Goal: Task Accomplishment & Management: Complete application form

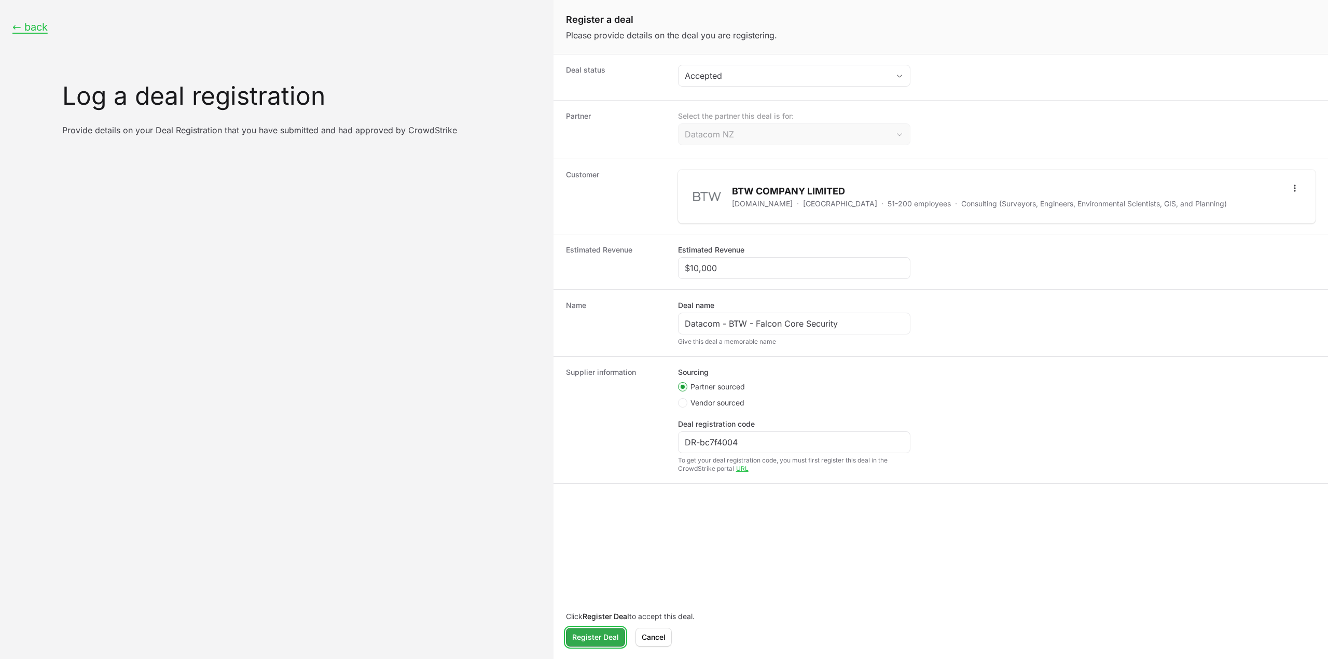
click at [589, 633] on span "Register Deal" at bounding box center [595, 637] width 47 height 12
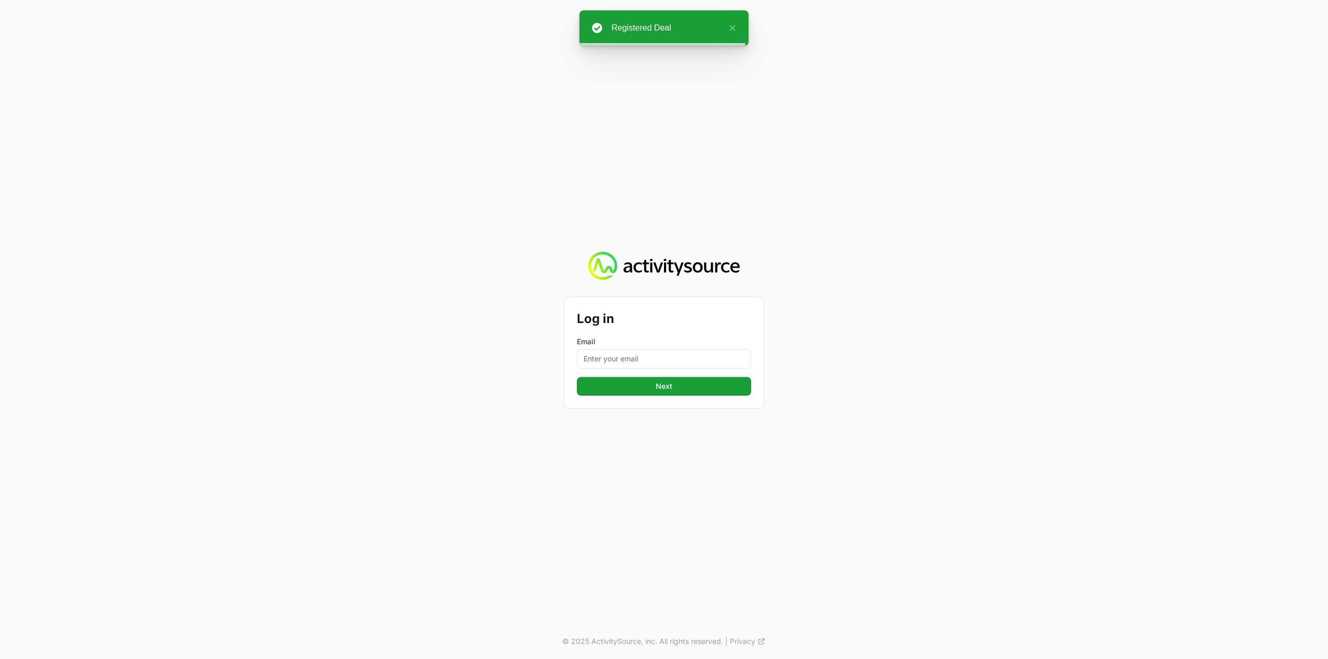
click at [597, 347] on label "Email" at bounding box center [664, 342] width 174 height 10
click at [597, 349] on input "Email" at bounding box center [664, 359] width 174 height 20
click at [605, 356] on input "Email" at bounding box center [664, 359] width 174 height 20
type input "[PERSON_NAME][EMAIL_ADDRESS][DOMAIN_NAME]"
click at [666, 387] on span "Next" at bounding box center [664, 386] width 162 height 12
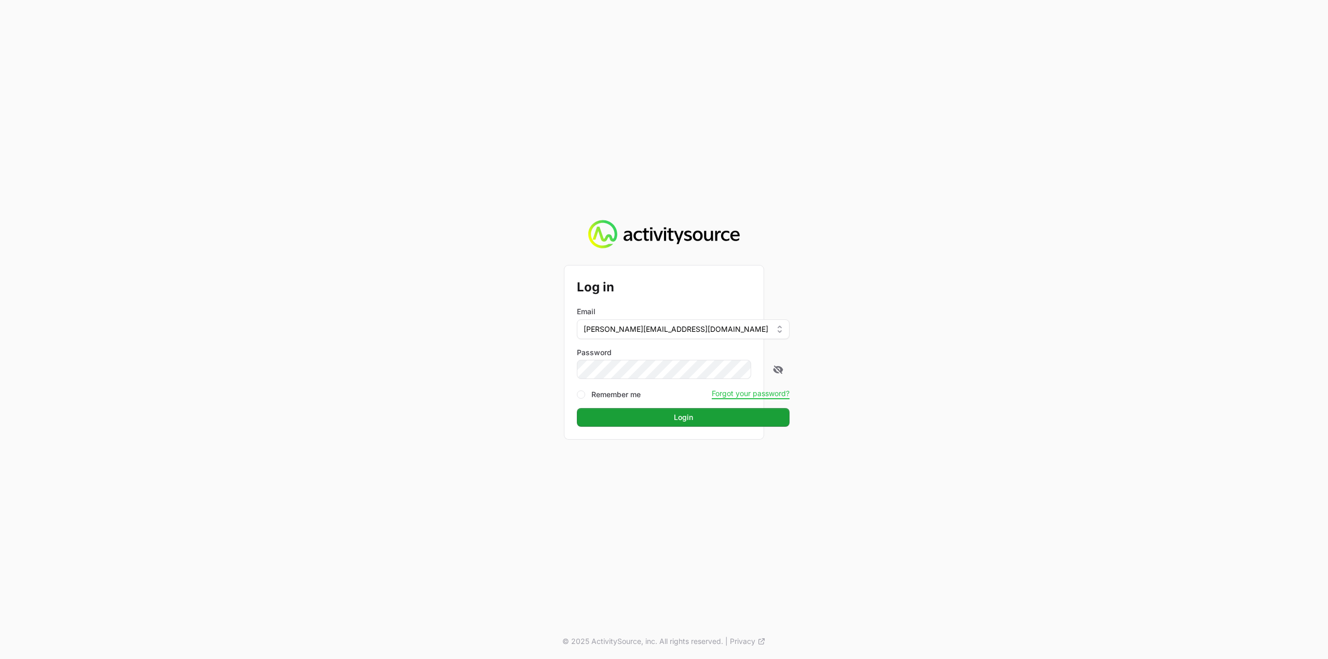
click at [655, 428] on div "Log in Email [PERSON_NAME][EMAIL_ADDRESS][DOMAIN_NAME] Password Remember me For…" at bounding box center [664, 353] width 199 height 174
click at [657, 421] on span "Login" at bounding box center [683, 417] width 200 height 12
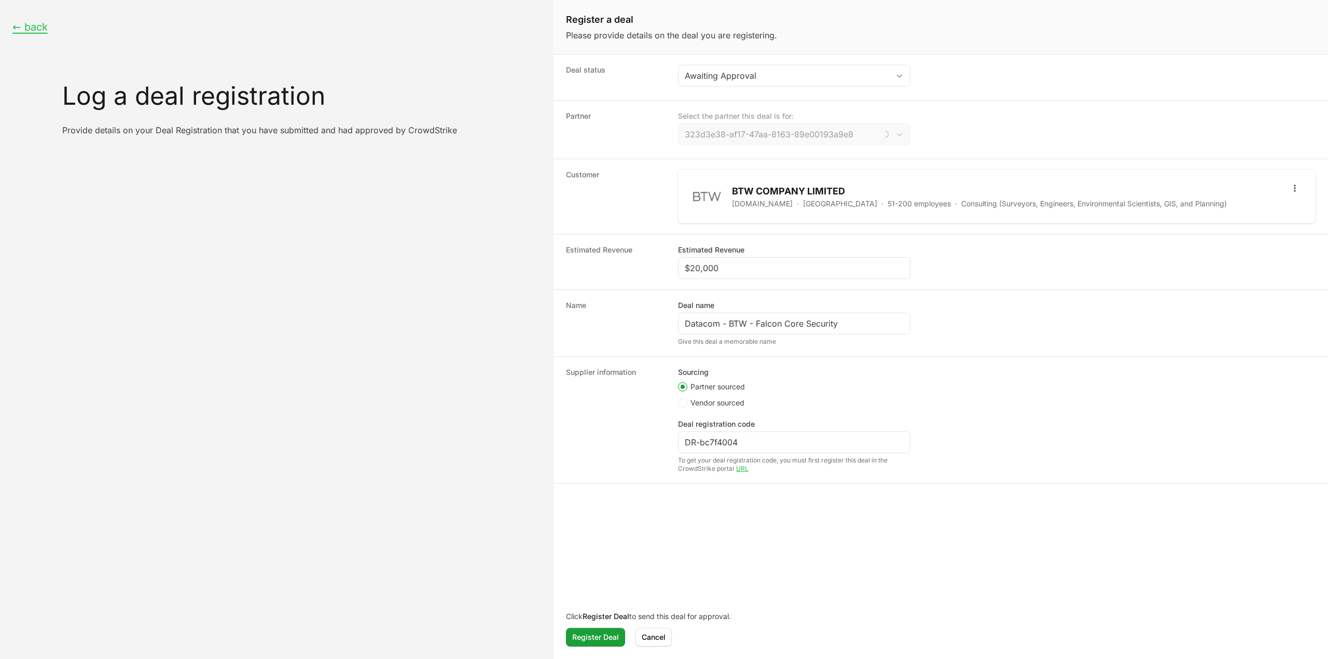
type input "Datacom NZ"
click at [597, 642] on span "Register Deal" at bounding box center [595, 637] width 47 height 12
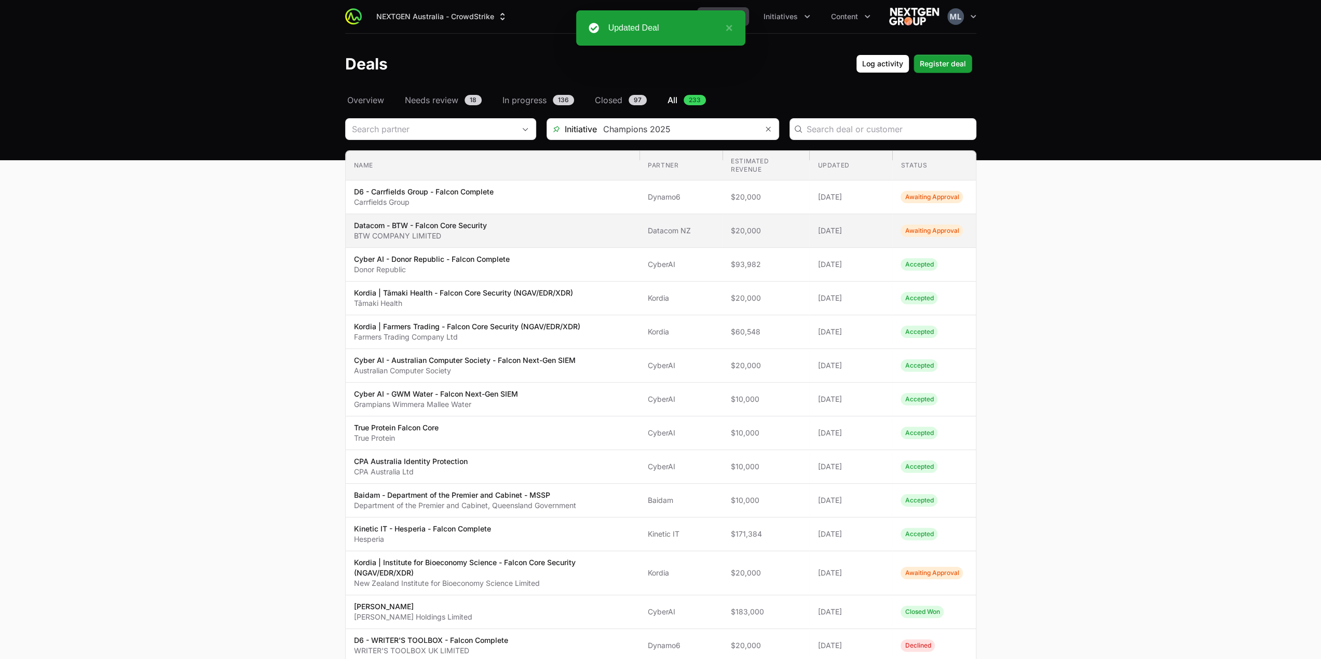
click at [458, 221] on p "Datacom - BTW - Falcon Core Security" at bounding box center [420, 226] width 133 height 10
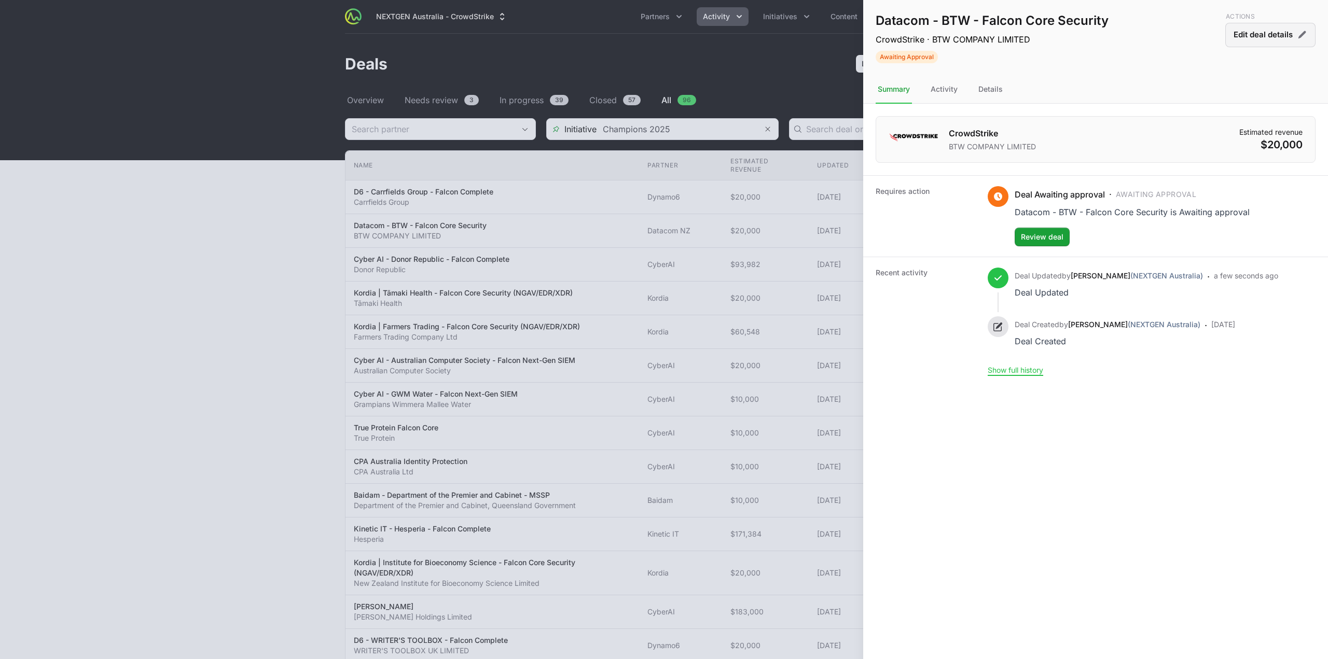
click at [1253, 30] on button "Edit deal details" at bounding box center [1271, 35] width 90 height 24
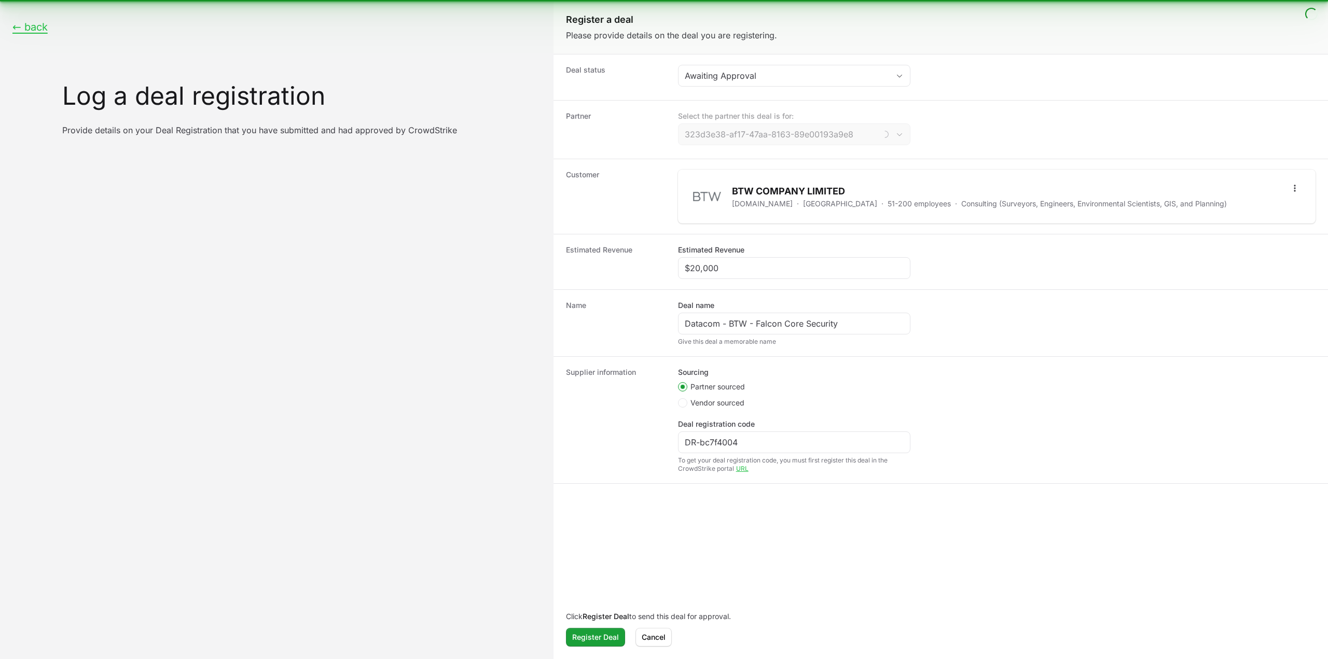
type input "Datacom NZ"
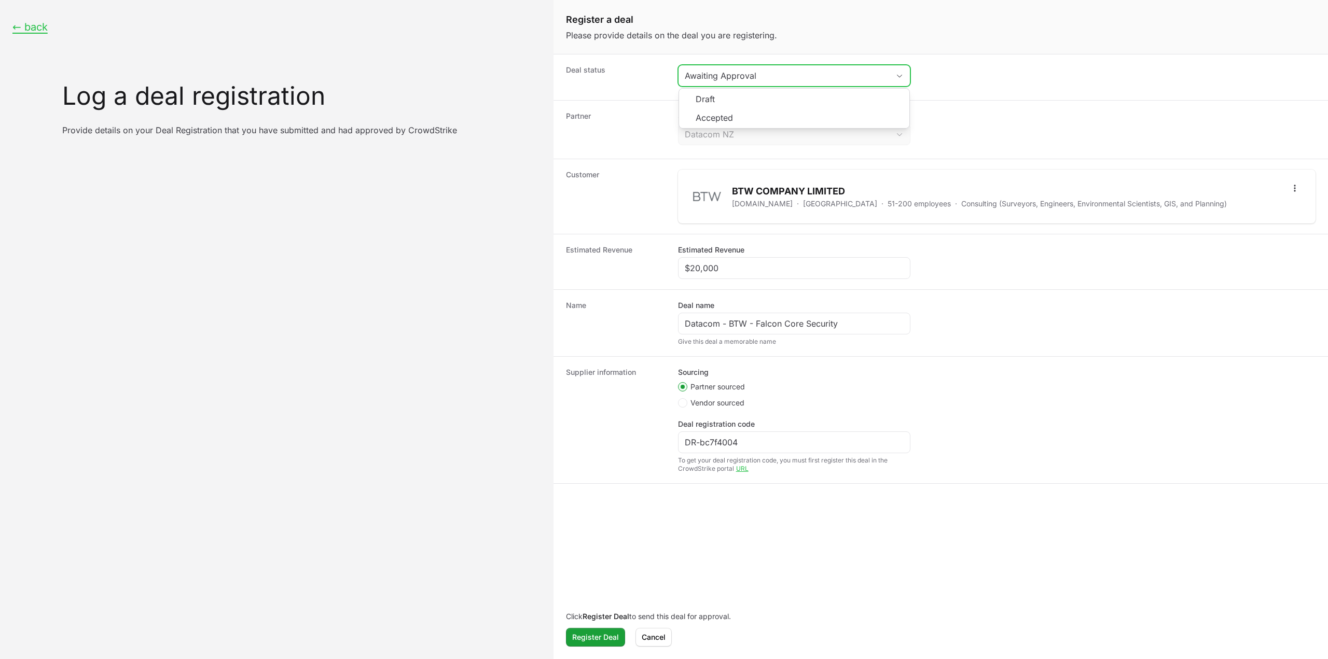
click at [763, 84] on button "Awaiting Approval" at bounding box center [794, 75] width 231 height 21
drag, startPoint x: 752, startPoint y: 111, endPoint x: 744, endPoint y: 121, distance: 13.3
click at [752, 111] on li "Accepted" at bounding box center [794, 118] width 230 height 20
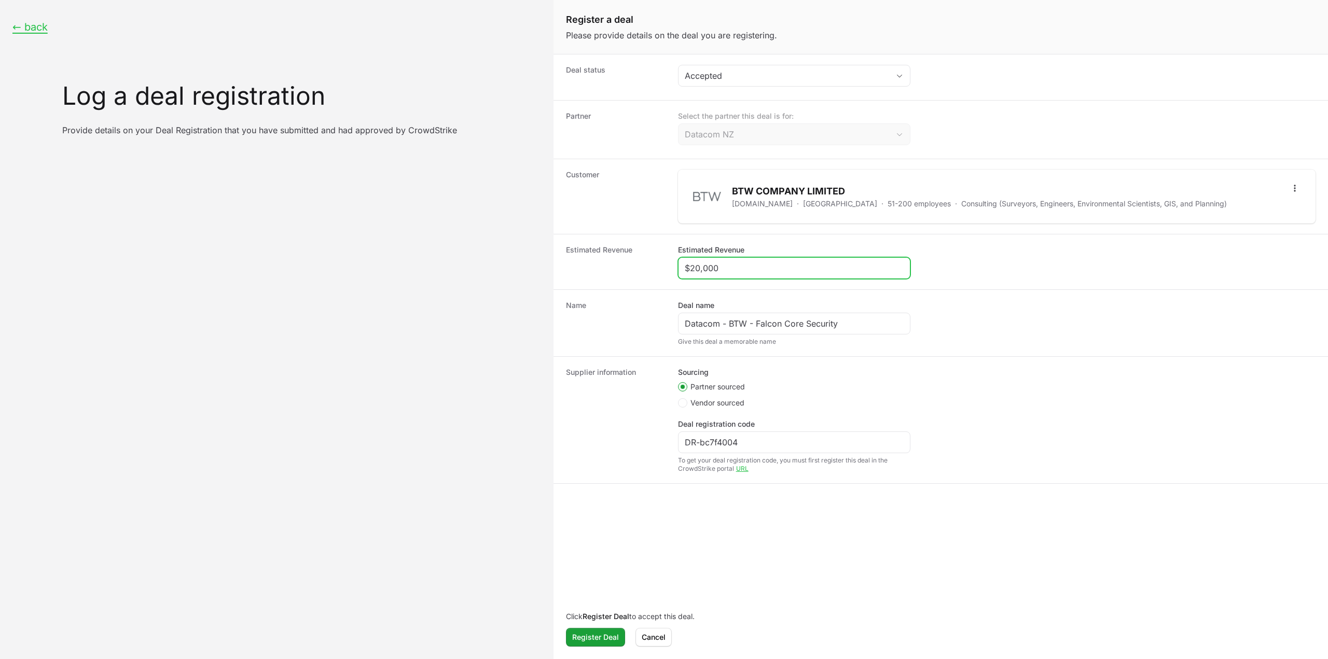
click at [747, 270] on input "$20,000" at bounding box center [794, 268] width 219 height 12
type input "$10,000"
click at [610, 634] on span "Register Deal" at bounding box center [595, 637] width 47 height 12
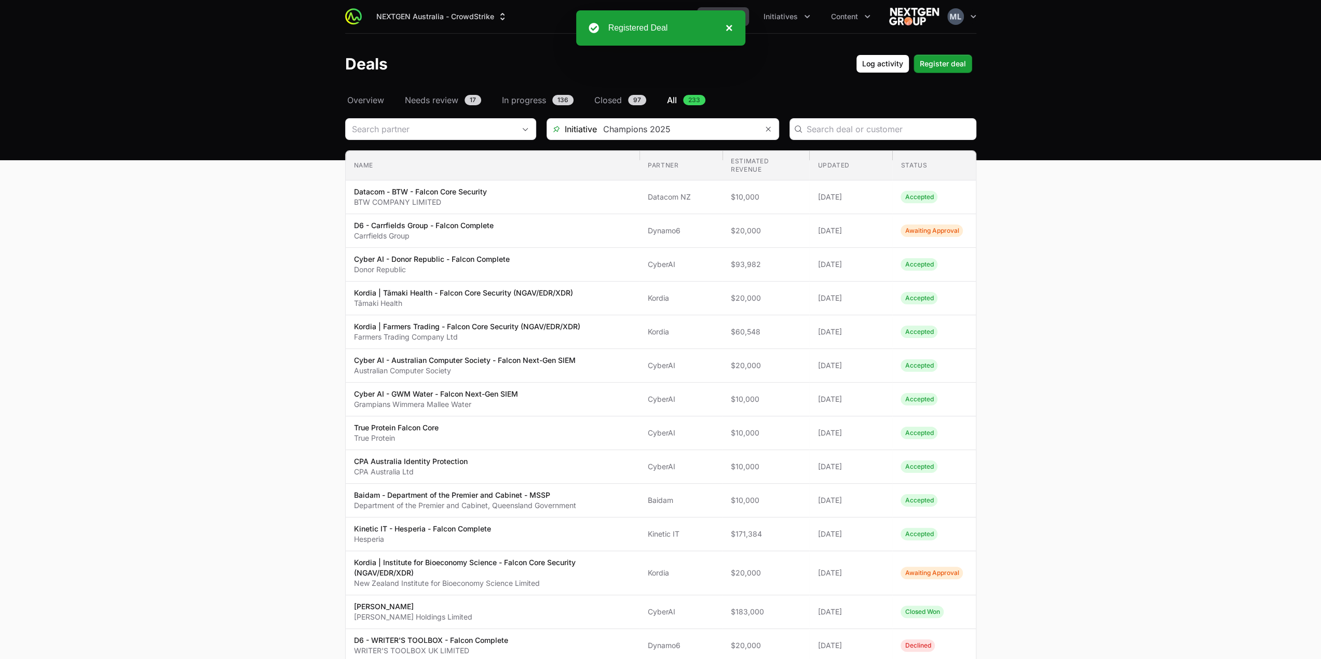
click at [730, 30] on button "×" at bounding box center [726, 28] width 12 height 12
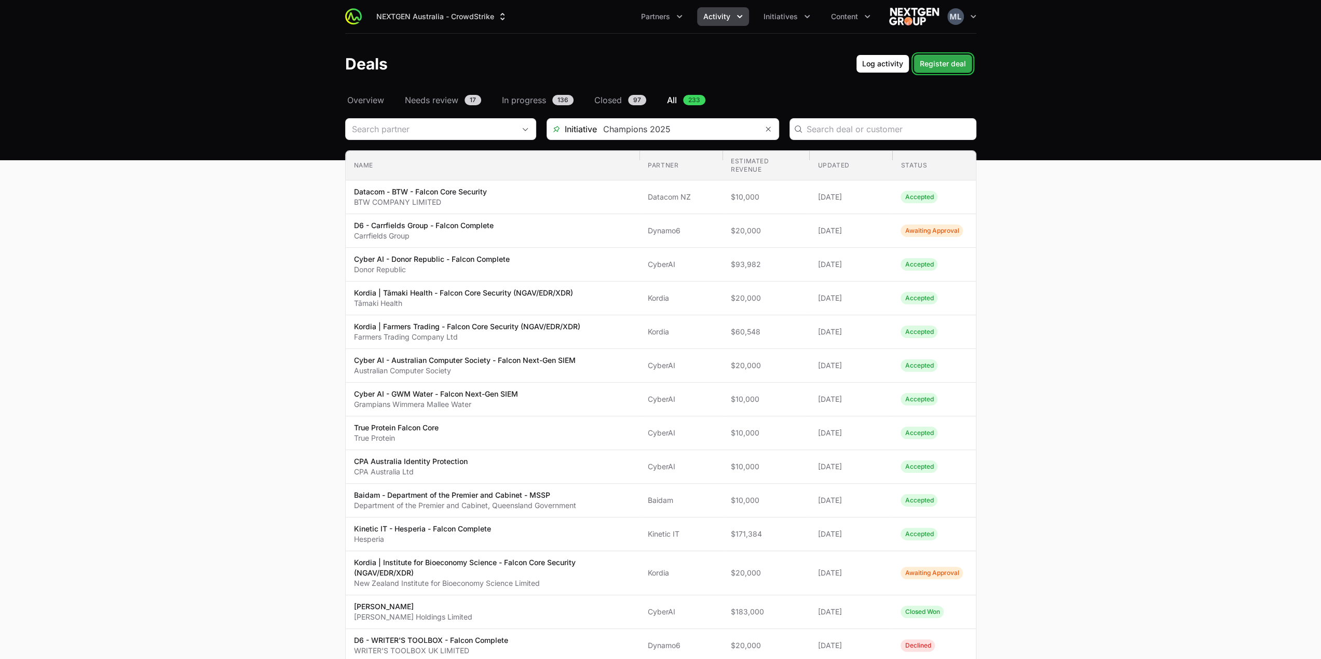
click at [952, 61] on span "Register deal" at bounding box center [942, 64] width 46 height 12
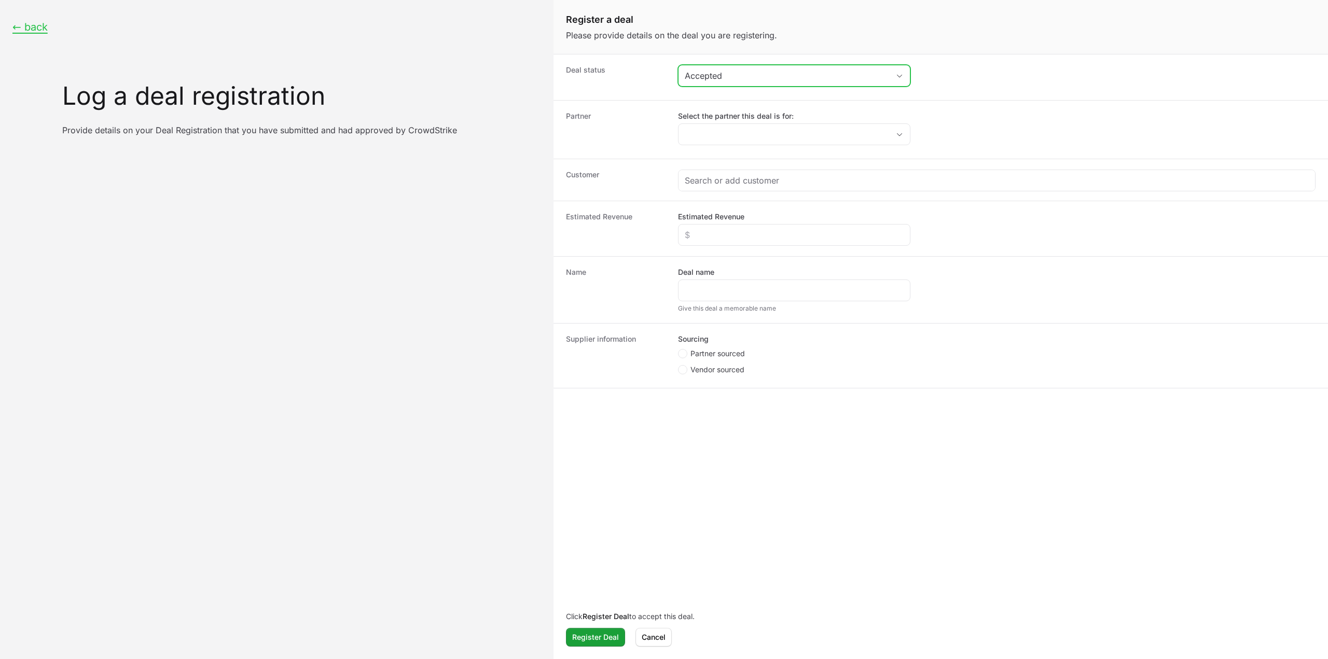
click at [743, 76] on div "Accepted" at bounding box center [787, 76] width 204 height 12
click at [742, 116] on li "Awaiting Approval" at bounding box center [794, 117] width 230 height 19
click at [732, 121] on div "Select the partner this deal is for:" at bounding box center [794, 128] width 232 height 34
click at [732, 124] on input "Select the partner this deal is for:" at bounding box center [778, 134] width 198 height 21
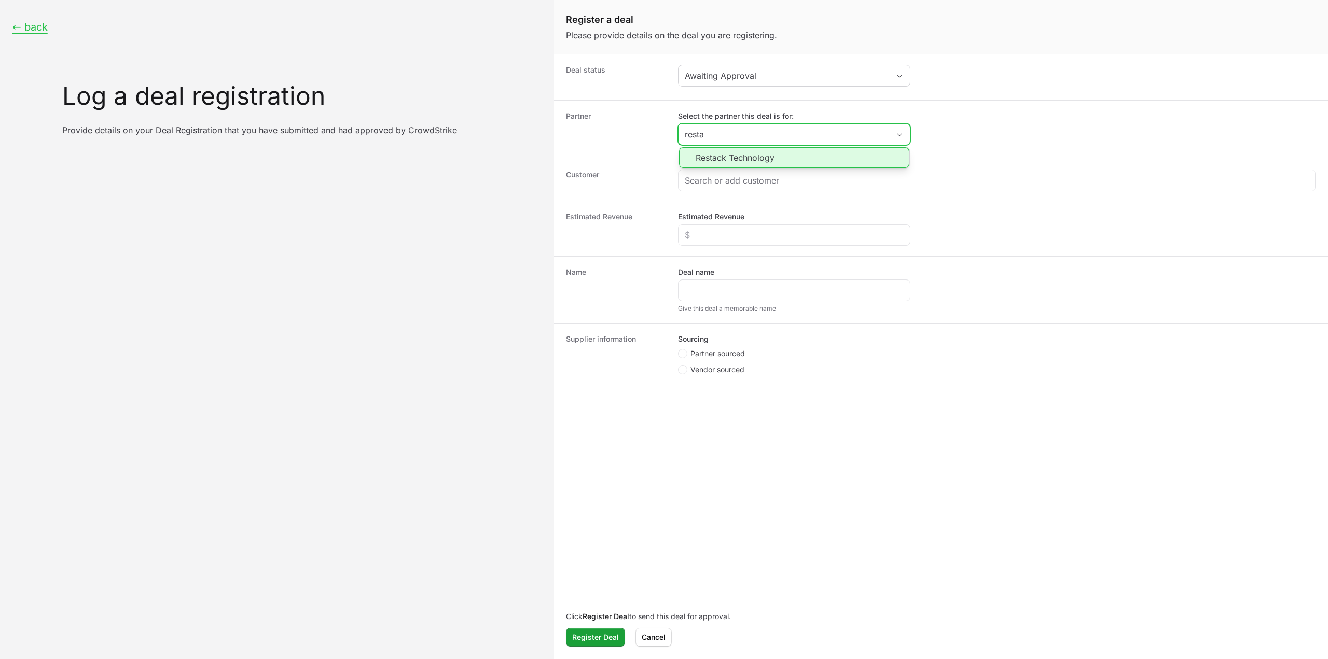
click at [735, 160] on li "Restack Technology" at bounding box center [794, 157] width 230 height 21
type input "Restack Technology"
click at [729, 170] on div "Create activity form" at bounding box center [997, 180] width 637 height 21
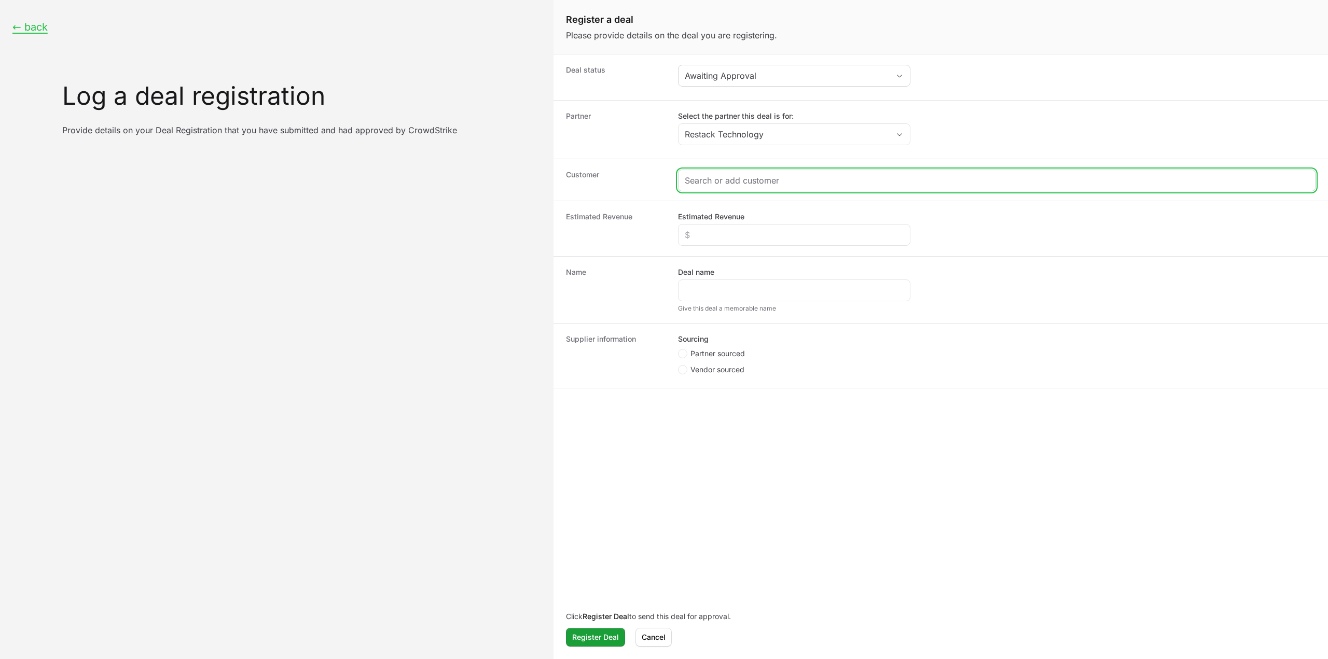
click at [724, 182] on input "Create activity form" at bounding box center [997, 180] width 624 height 12
paste input "[URL][DOMAIN_NAME]"
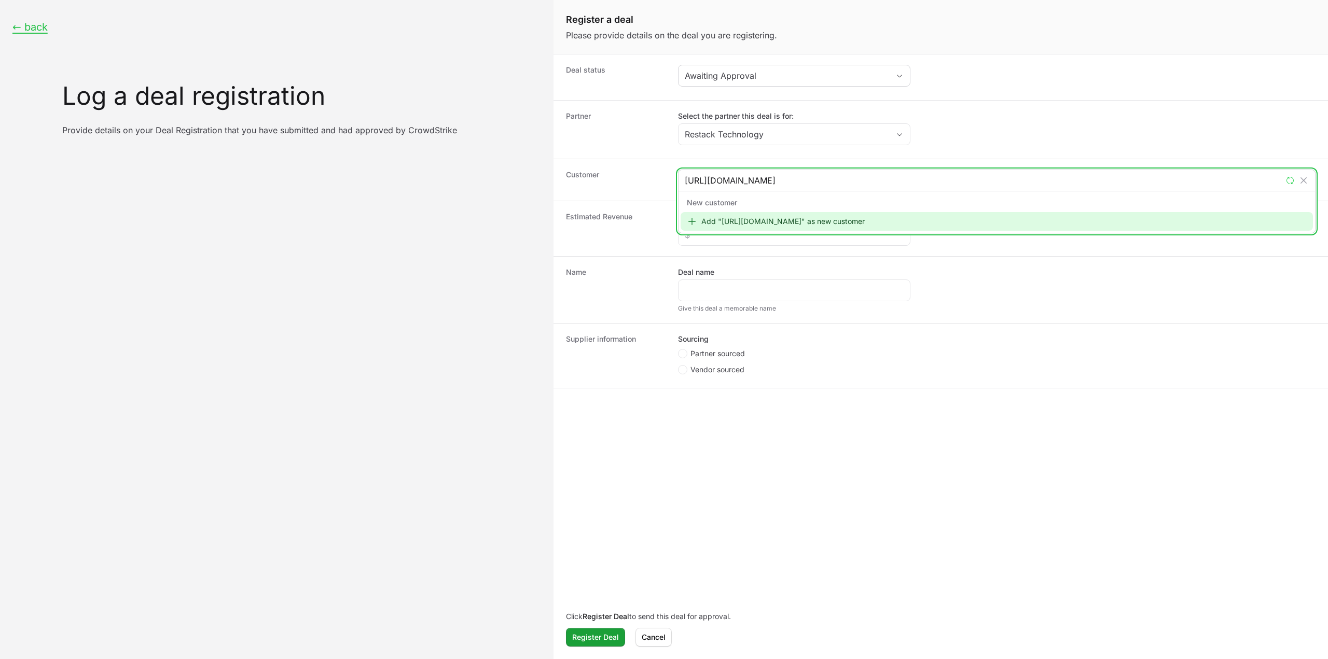
type input "[URL][DOMAIN_NAME]"
click at [791, 228] on div "Add "[URL][DOMAIN_NAME]" as new customer" at bounding box center [997, 221] width 633 height 19
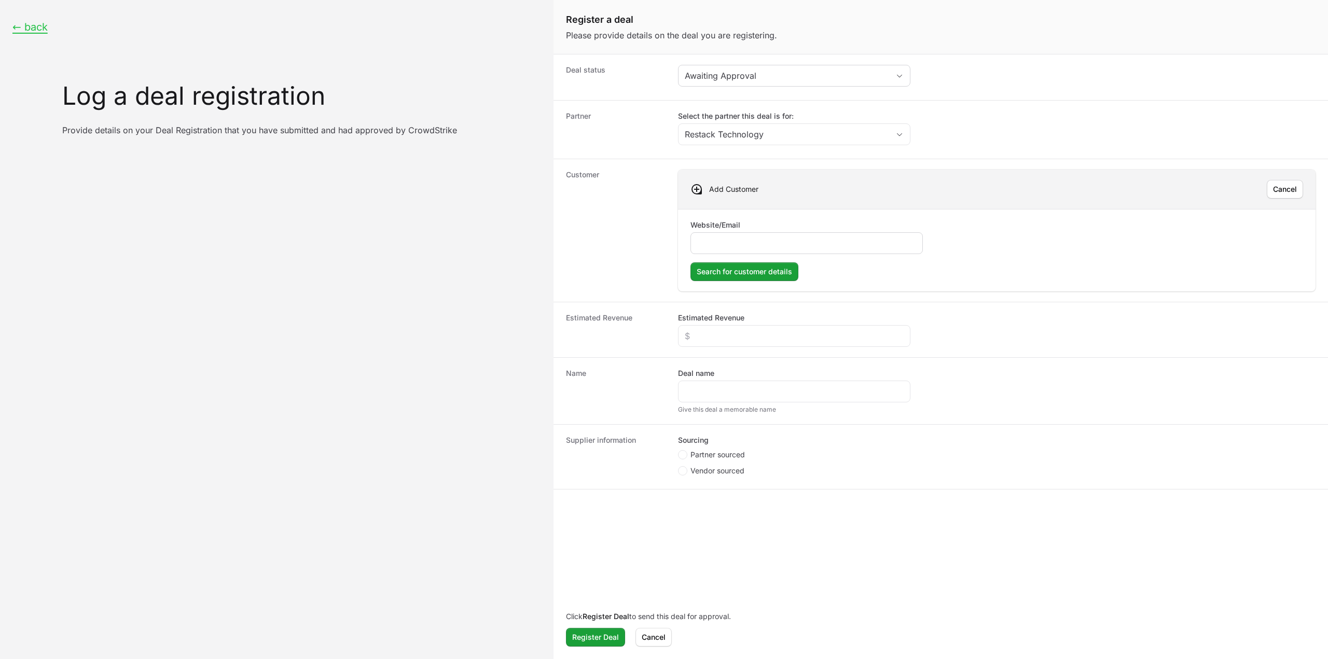
click at [736, 234] on div "Create activity form" at bounding box center [807, 243] width 232 height 22
click at [735, 241] on input "Website/Email" at bounding box center [806, 243] width 219 height 12
paste input "[URL][DOMAIN_NAME]"
type input "[URL][DOMAIN_NAME]"
click at [730, 269] on span "Search for customer details" at bounding box center [744, 272] width 95 height 12
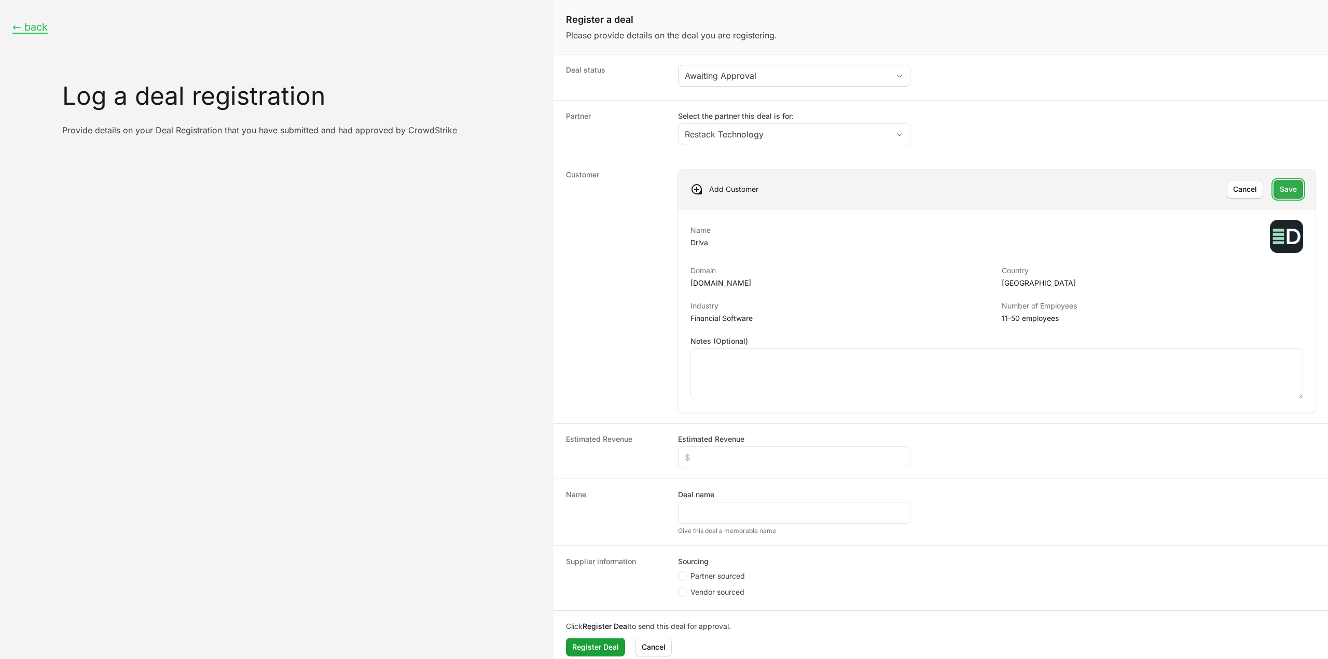
click at [1291, 191] on button "Save Save" at bounding box center [1289, 189] width 30 height 19
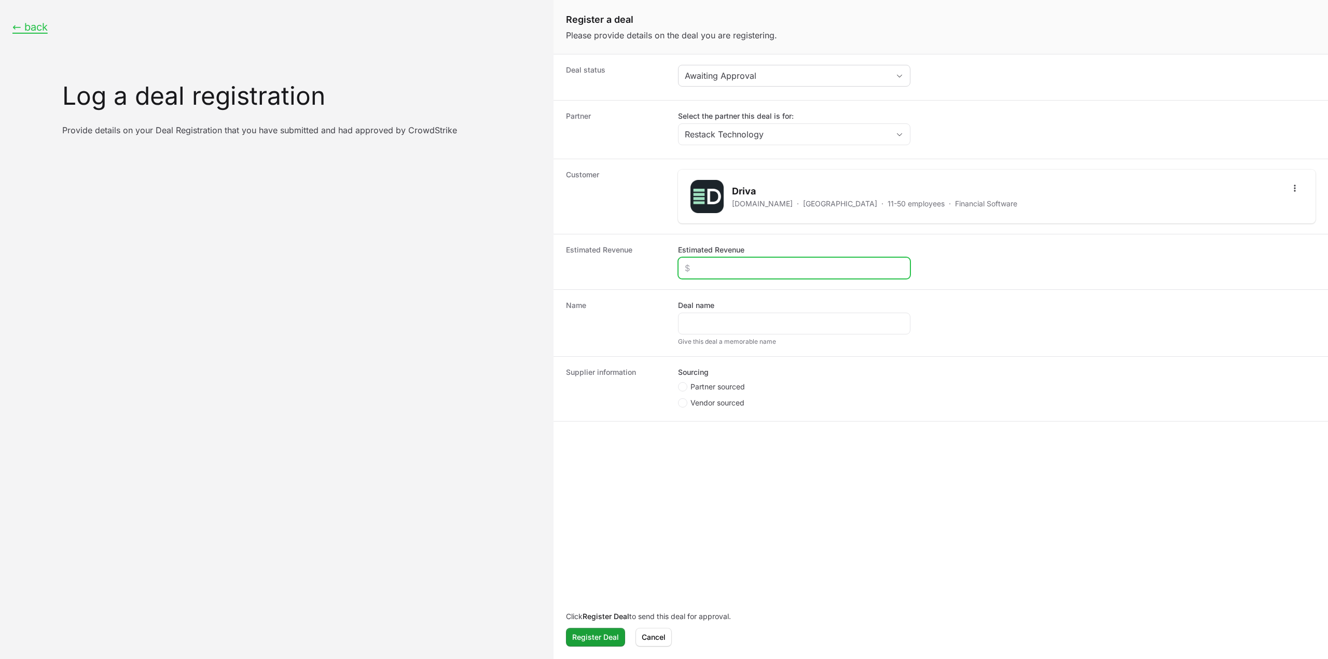
click at [784, 269] on input "Estimated Revenue" at bounding box center [794, 268] width 219 height 12
type input "$20,000"
drag, startPoint x: 756, startPoint y: 190, endPoint x: 734, endPoint y: 189, distance: 21.8
click at [734, 189] on h2 "Driva" at bounding box center [874, 191] width 285 height 15
copy h2 "Driva"
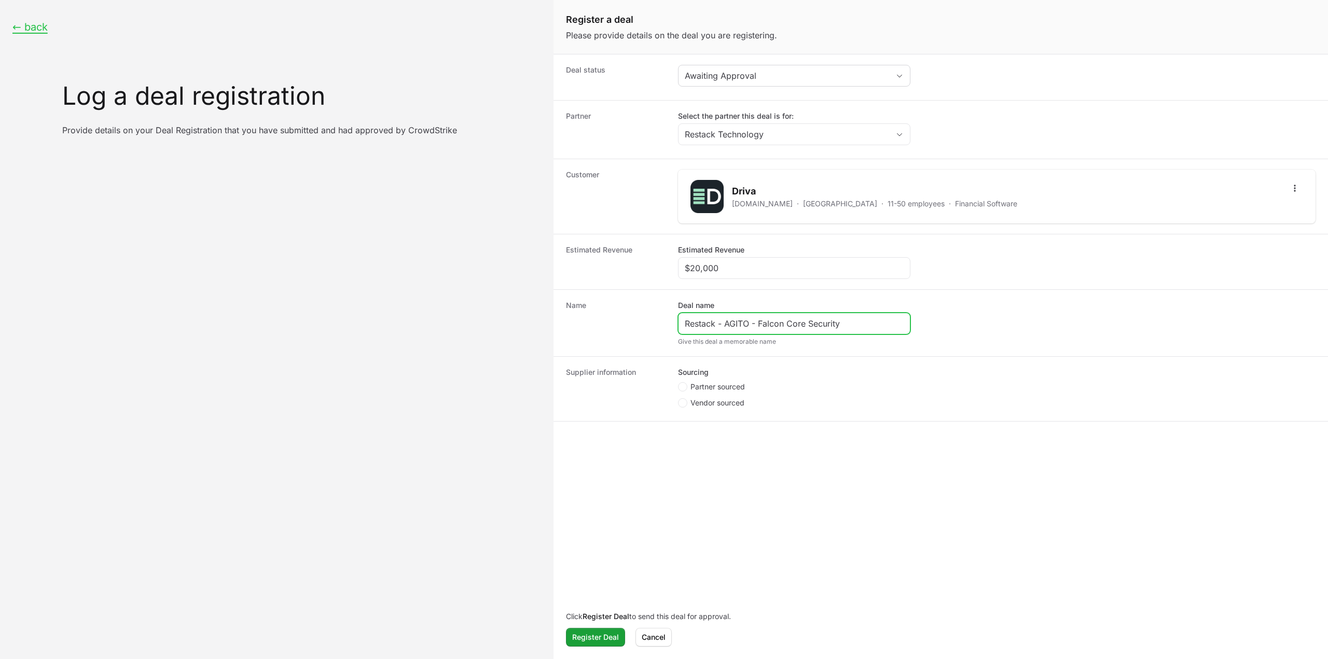
click at [737, 318] on input "Restack - AGITO - Falcon Core Security" at bounding box center [794, 324] width 219 height 12
paste input "Driva"
drag, startPoint x: 834, startPoint y: 322, endPoint x: 782, endPoint y: 320, distance: 51.9
click at [782, 320] on input "Restack - Driva - Falcon Core Security" at bounding box center [794, 324] width 219 height 12
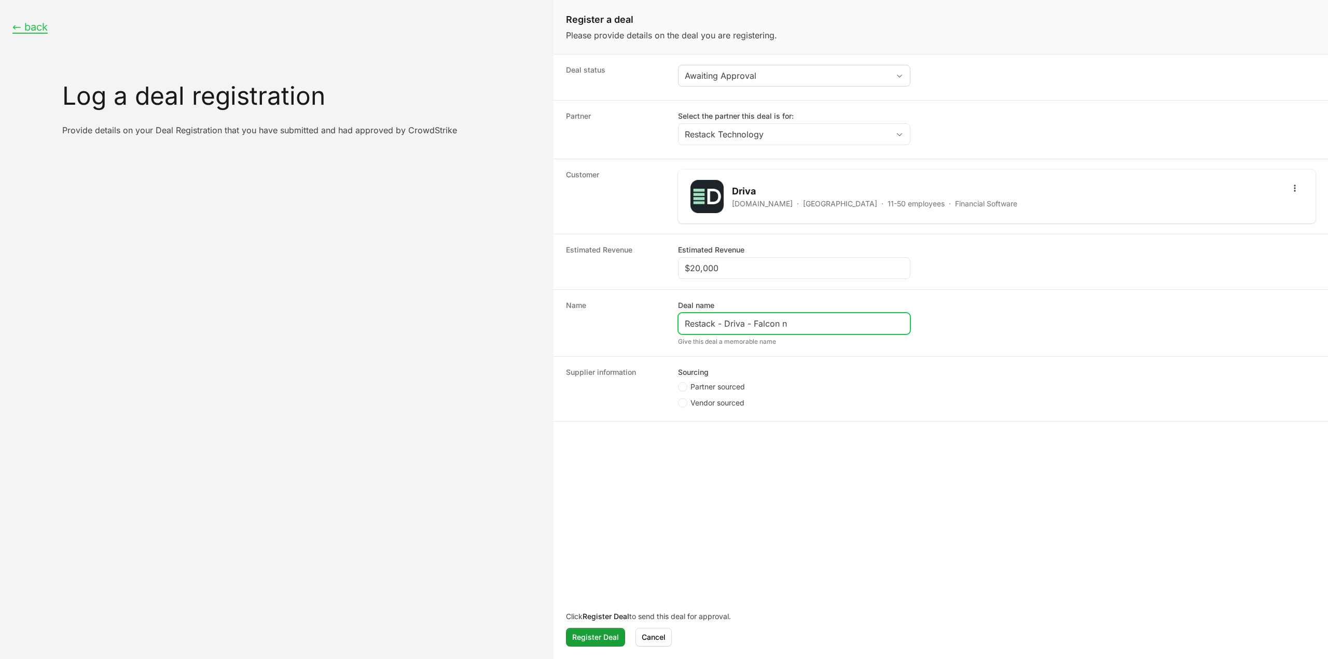
click at [782, 320] on input "Restack - Driva - Falcon n" at bounding box center [794, 324] width 219 height 12
type input "Restack - Driva - Falcon NG SIEM"
click at [712, 383] on span "Partner sourced" at bounding box center [718, 387] width 54 height 10
click at [679, 383] on input "Partner sourced" at bounding box center [678, 382] width 1 height 1
radio input "true"
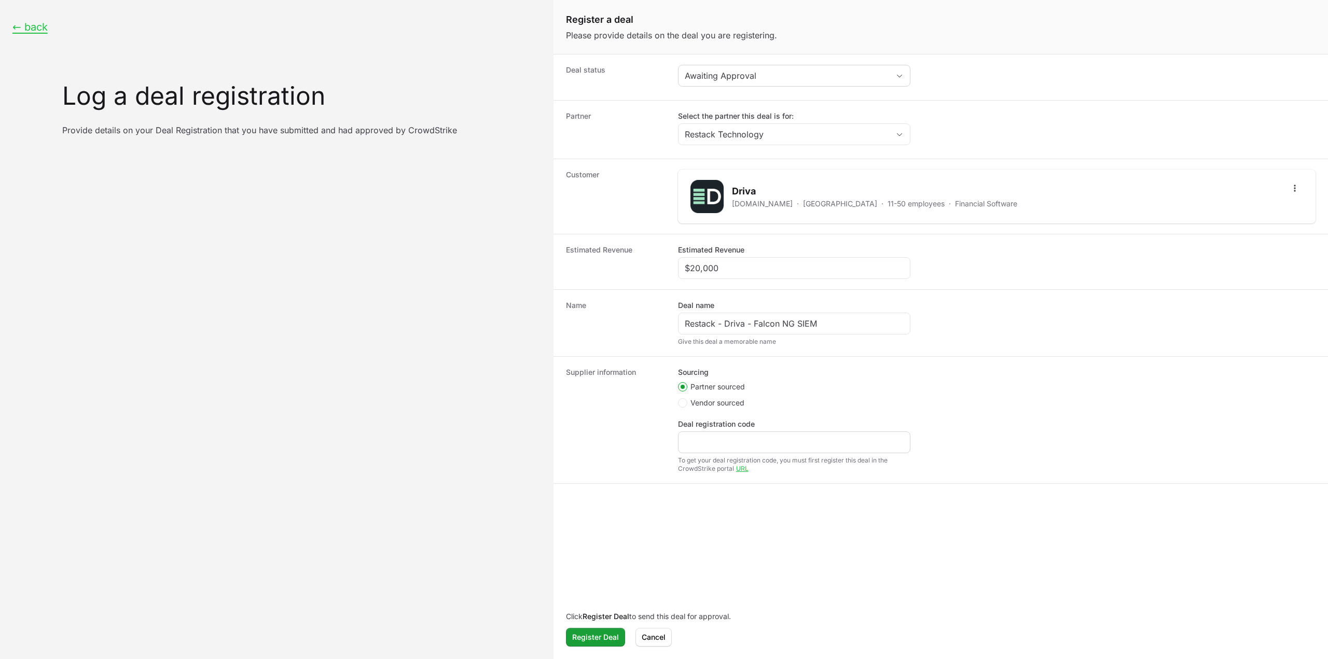
click at [716, 432] on div "Create activity form" at bounding box center [794, 443] width 232 height 22
click at [717, 433] on div "Create activity form" at bounding box center [794, 443] width 232 height 22
click at [717, 437] on input "Deal registration code" at bounding box center [794, 442] width 219 height 12
paste input "DR-9b8b486e"
type input "DR-9b8b486e"
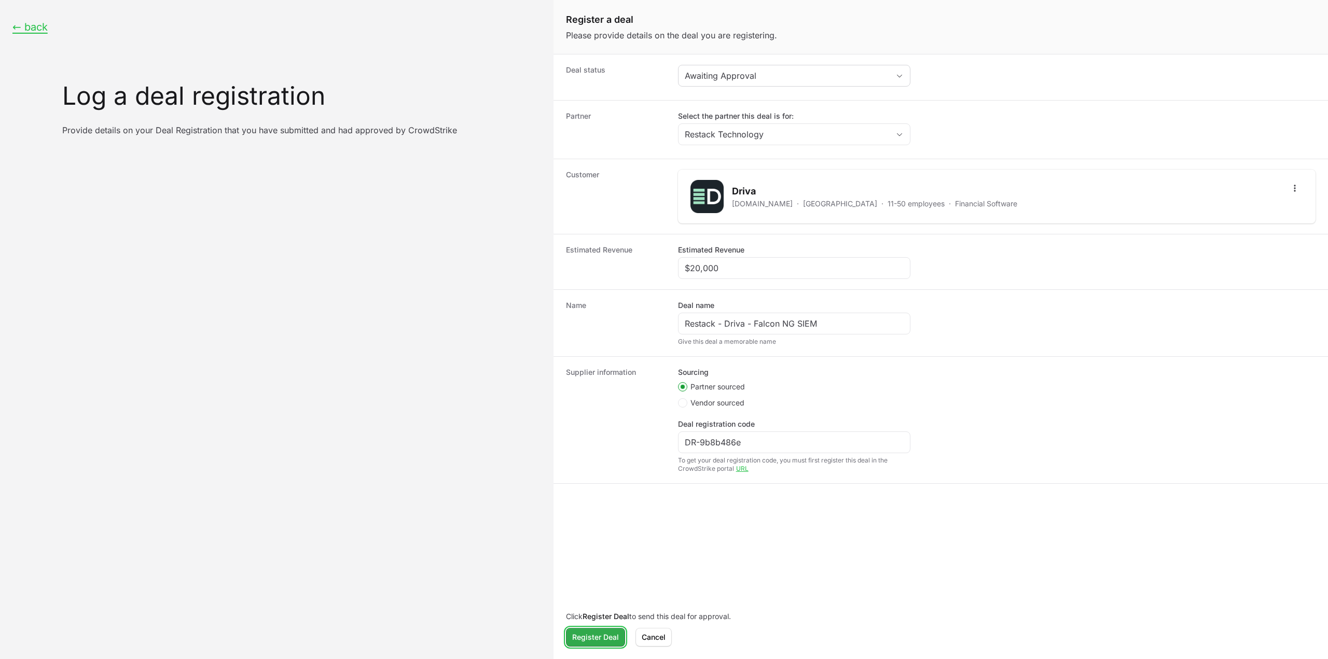
click at [589, 635] on span "Register Deal" at bounding box center [595, 637] width 47 height 12
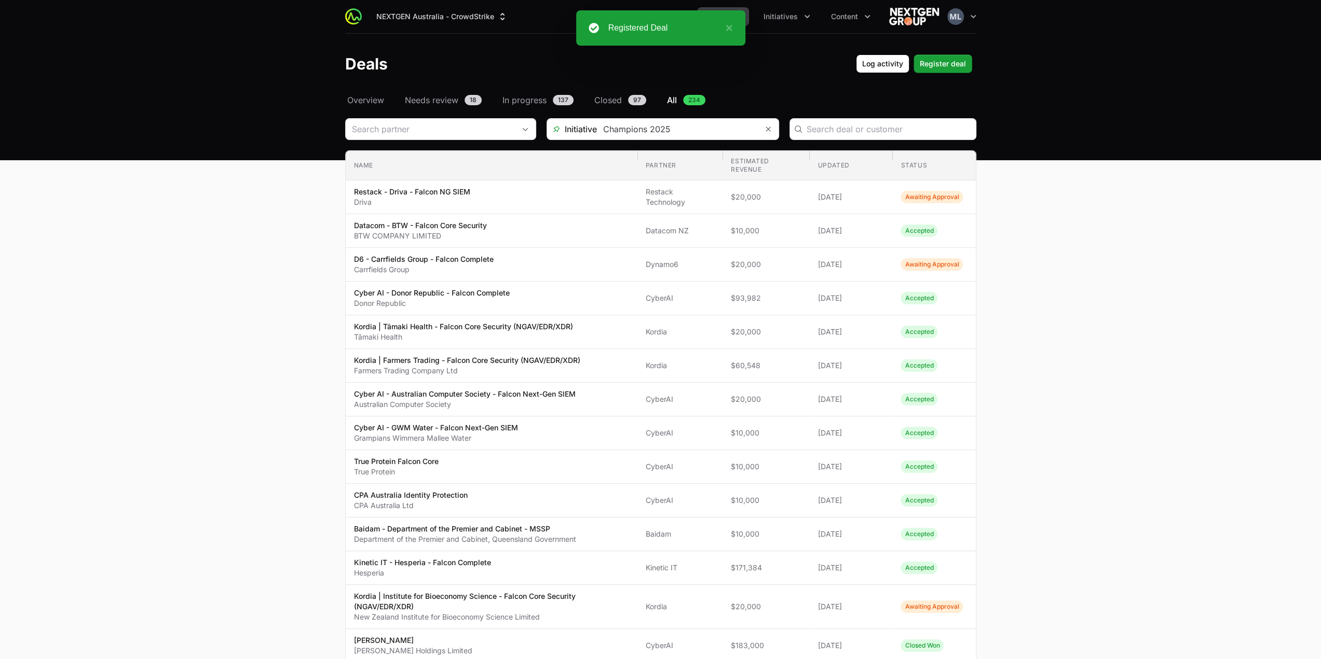
click at [1076, 422] on main "Select a tab Overview Needs review In progress Closed All Overview Needs review…" at bounding box center [660, 598] width 1321 height 1008
click at [296, 265] on main "Select a tab Overview Needs review In progress Closed All Overview Needs review…" at bounding box center [660, 598] width 1321 height 1008
click at [1114, 286] on main "Select a tab Overview Needs review In progress Closed All Overview Needs review…" at bounding box center [660, 598] width 1321 height 1008
